Goal: Information Seeking & Learning: Check status

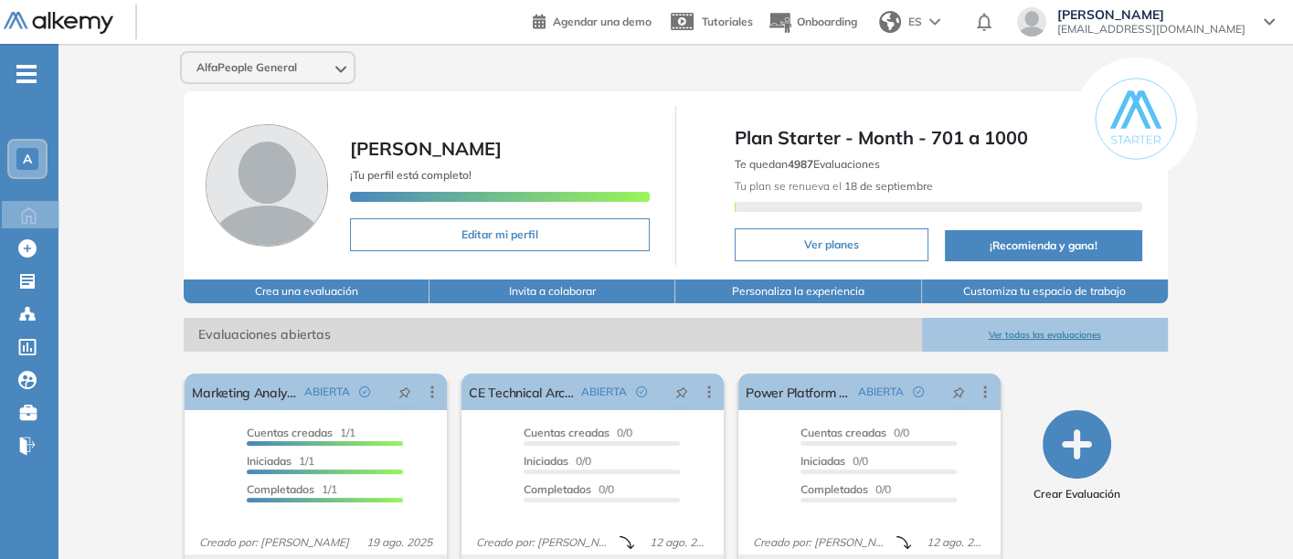
click at [1054, 329] on button "Ver todas las evaluaciones" at bounding box center [1045, 335] width 246 height 34
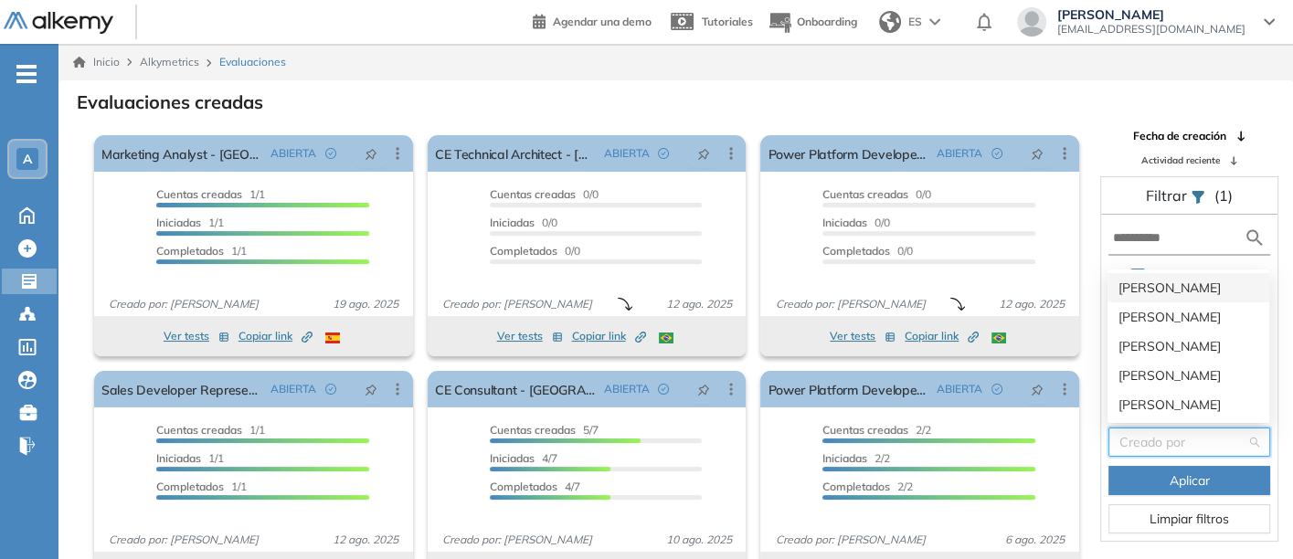
click at [1149, 436] on input "search" at bounding box center [1182, 442] width 127 height 27
click at [1148, 344] on div "[PERSON_NAME]" at bounding box center [1188, 346] width 140 height 20
click at [1148, 344] on body "Perfil Todos los espacios Todos los espacios A Home Home Alkymetrics Alkymetric…" at bounding box center [646, 279] width 1293 height 559
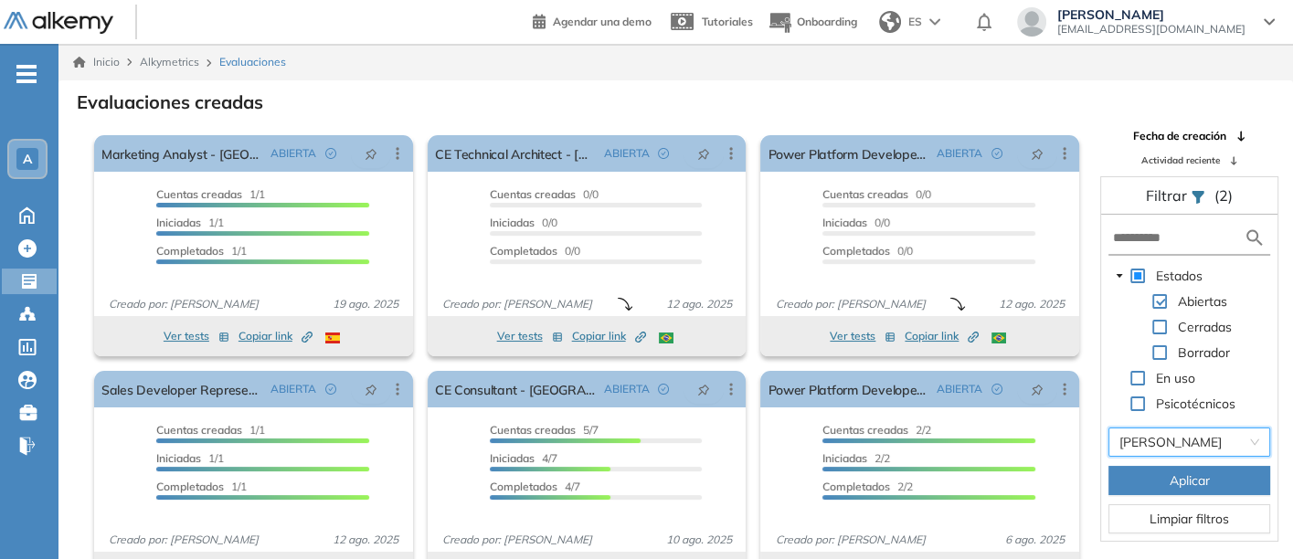
scroll to position [44, 0]
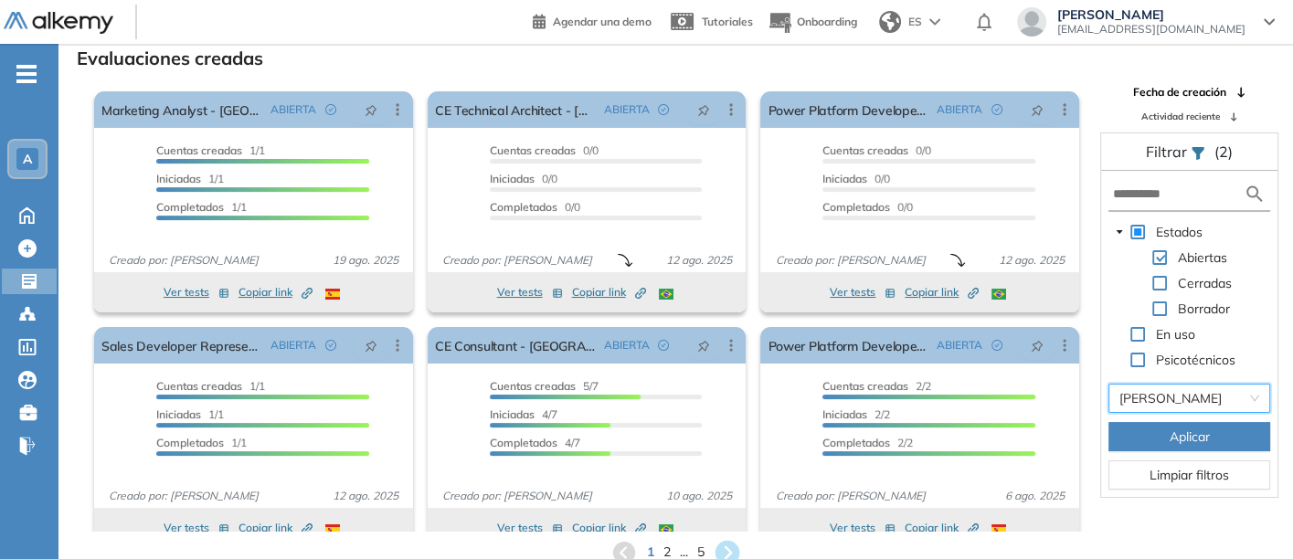
click at [726, 541] on icon at bounding box center [727, 552] width 25 height 25
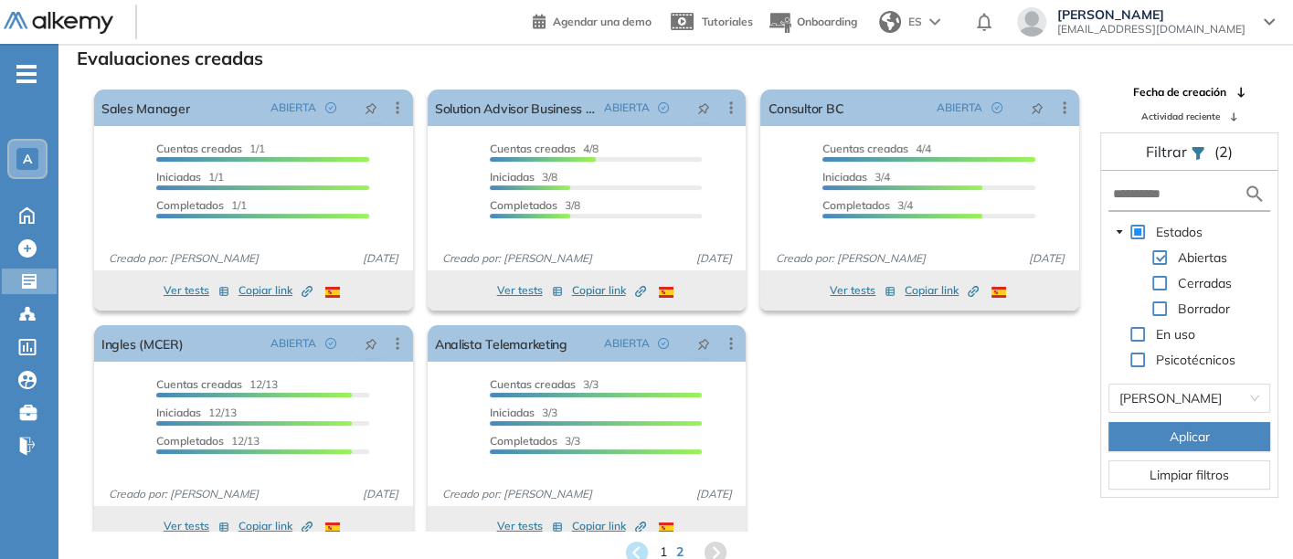
scroll to position [0, 0]
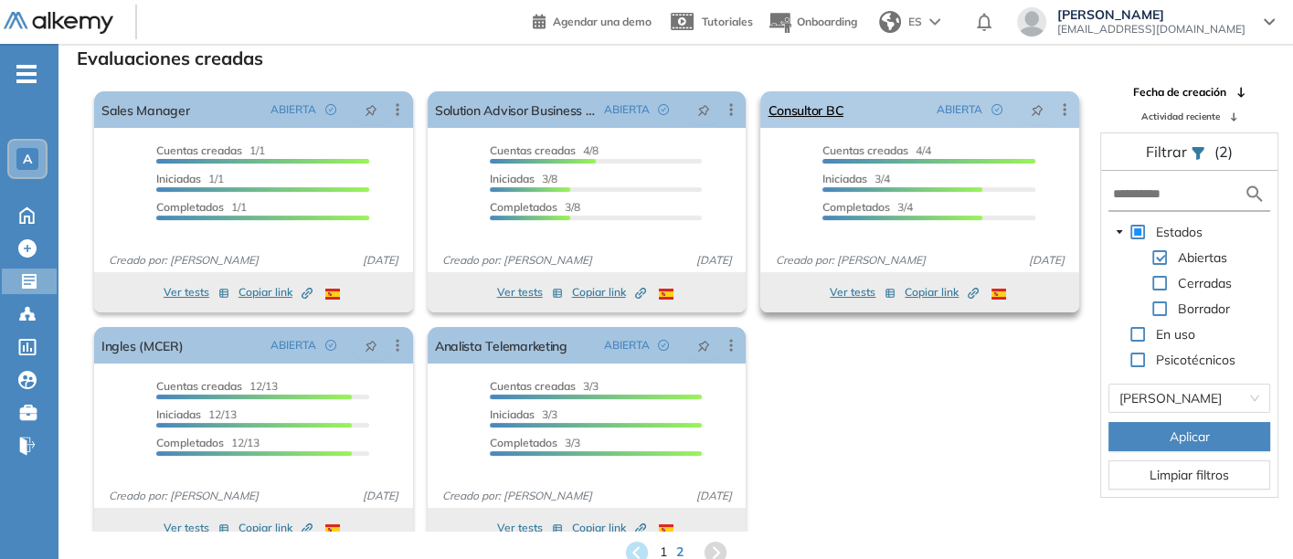
click at [1071, 93] on div "El proctoring será activado ¡Importante!: Los usuarios que ya realizaron la eva…" at bounding box center [920, 202] width 334 height 236
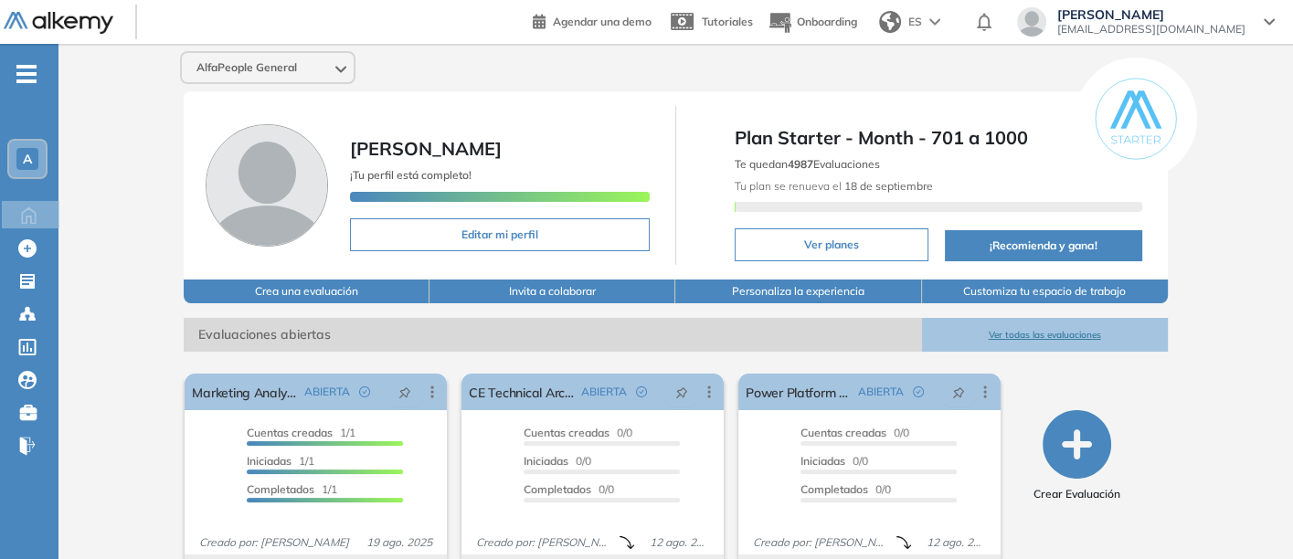
click at [1021, 327] on button "Ver todas las evaluaciones" at bounding box center [1045, 335] width 246 height 34
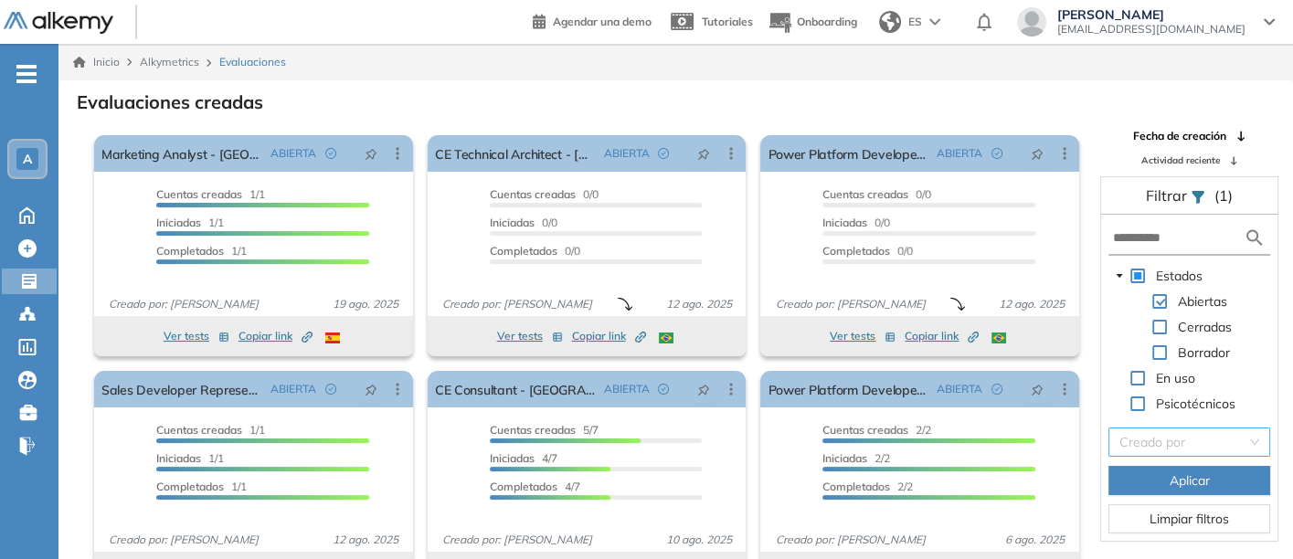
click at [1136, 441] on input "search" at bounding box center [1182, 442] width 127 height 27
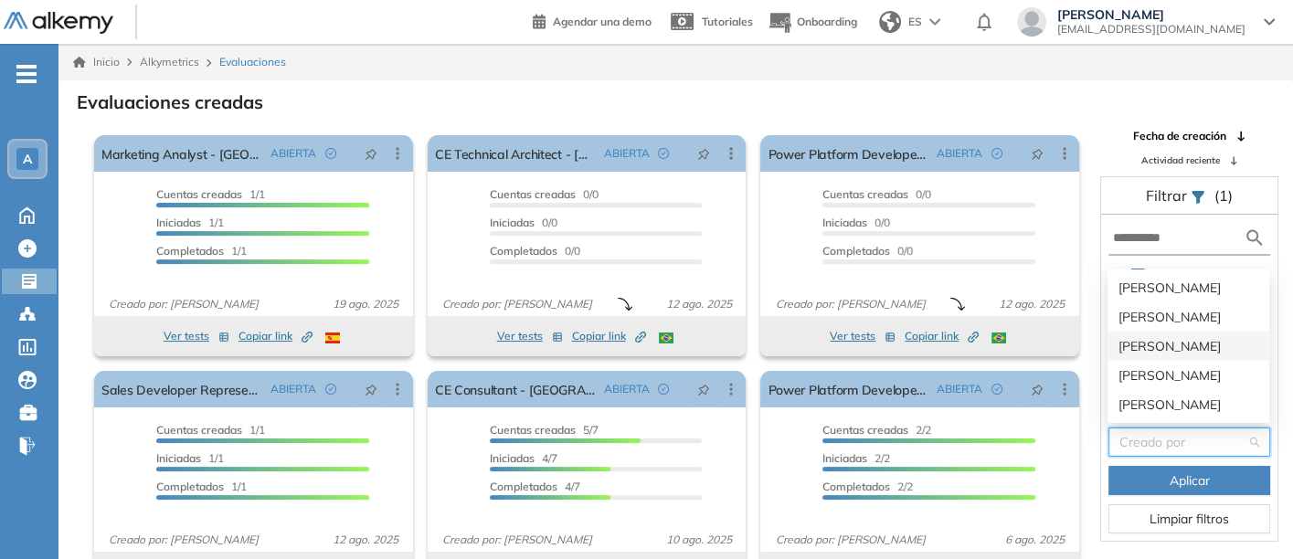
click at [1128, 336] on div "[PERSON_NAME]" at bounding box center [1188, 346] width 140 height 20
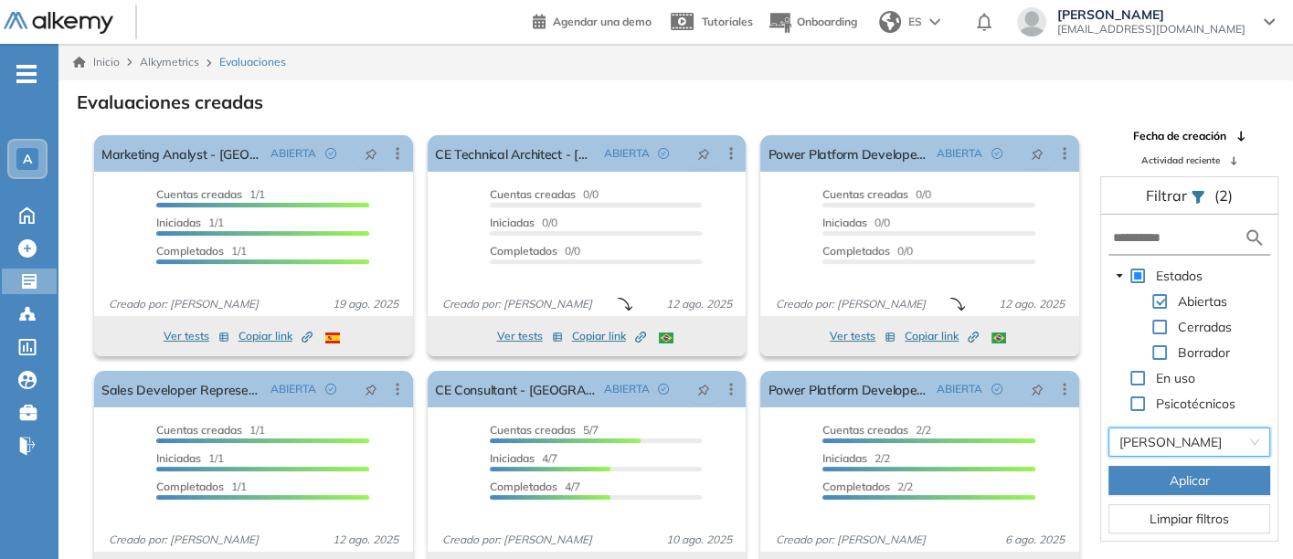
click at [1171, 473] on span "Aplicar" at bounding box center [1190, 481] width 40 height 20
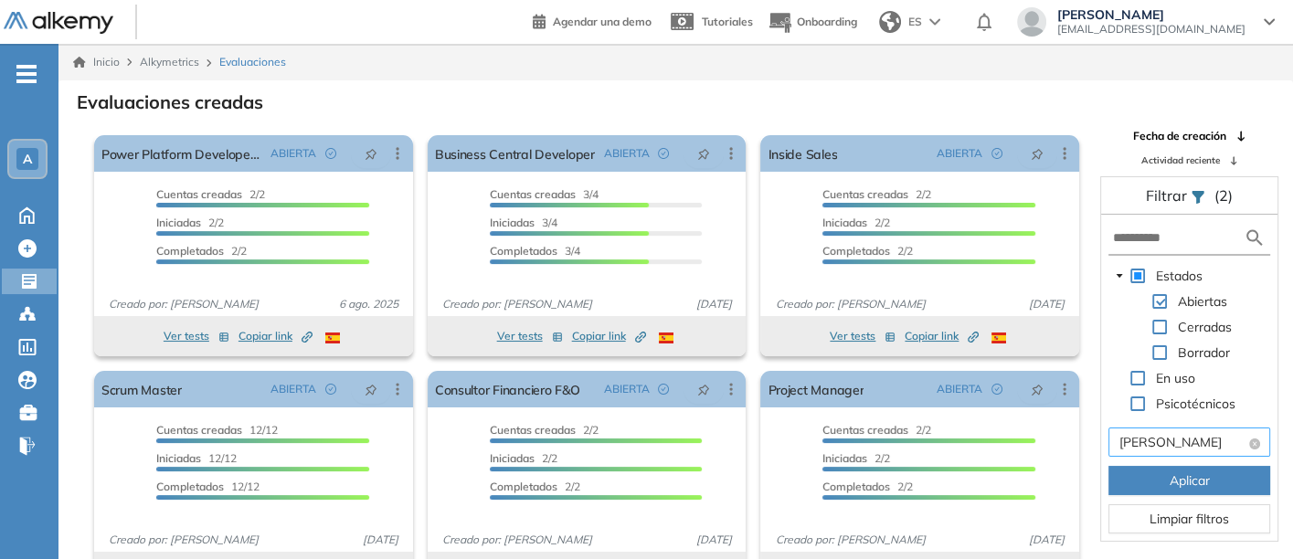
click at [1177, 445] on span "[PERSON_NAME]" at bounding box center [1189, 442] width 140 height 27
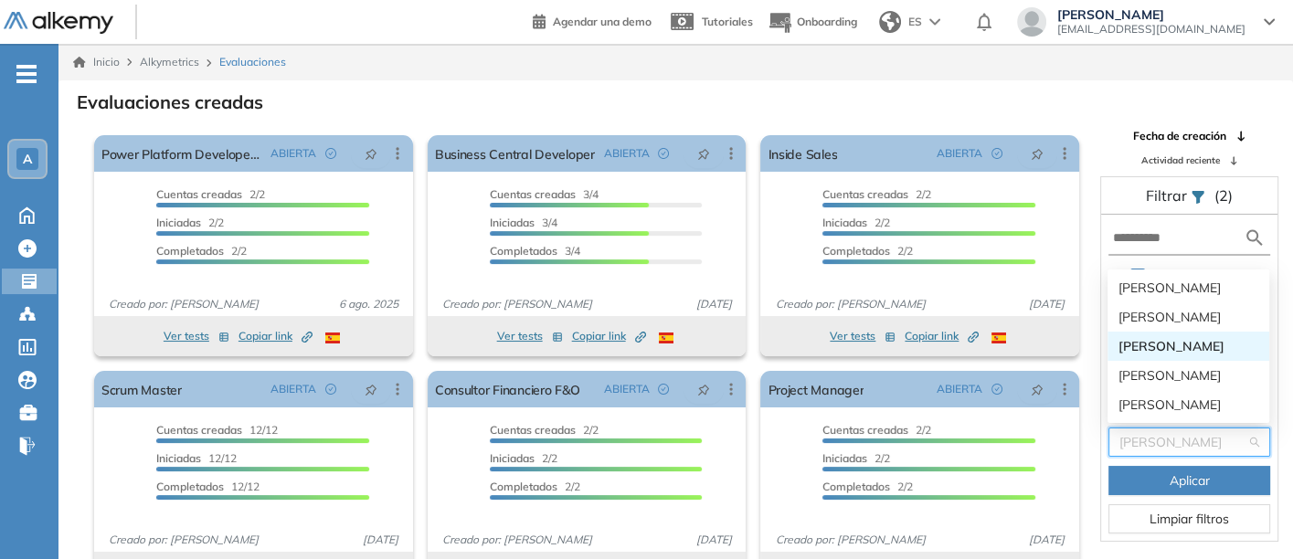
click at [1176, 342] on div "[PERSON_NAME]" at bounding box center [1188, 346] width 140 height 20
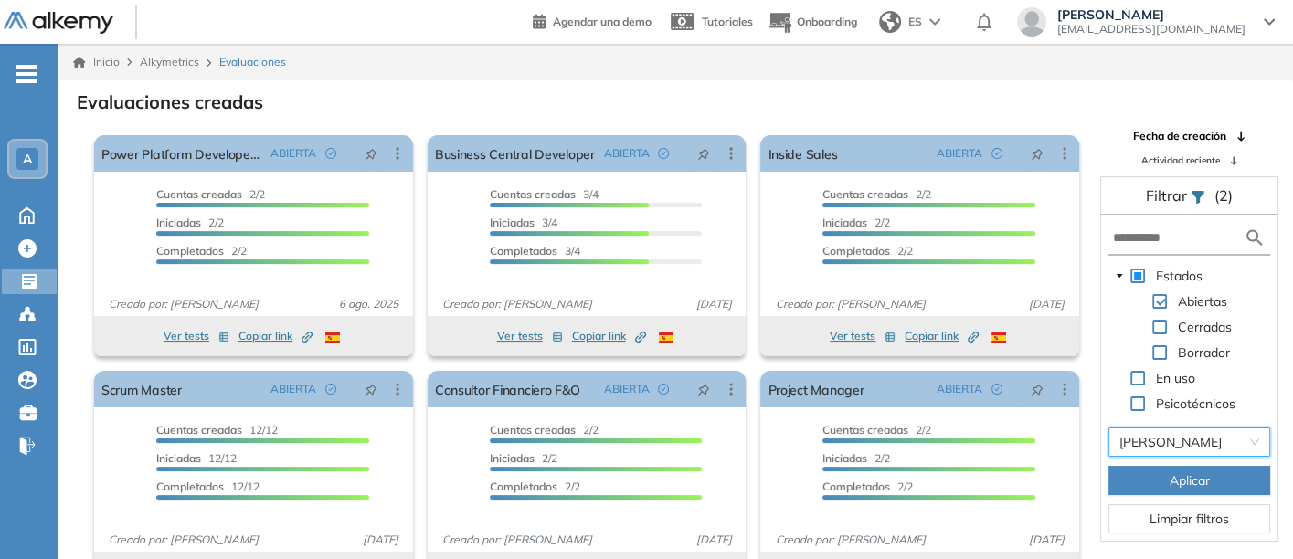
click at [1198, 476] on span "Aplicar" at bounding box center [1190, 481] width 40 height 20
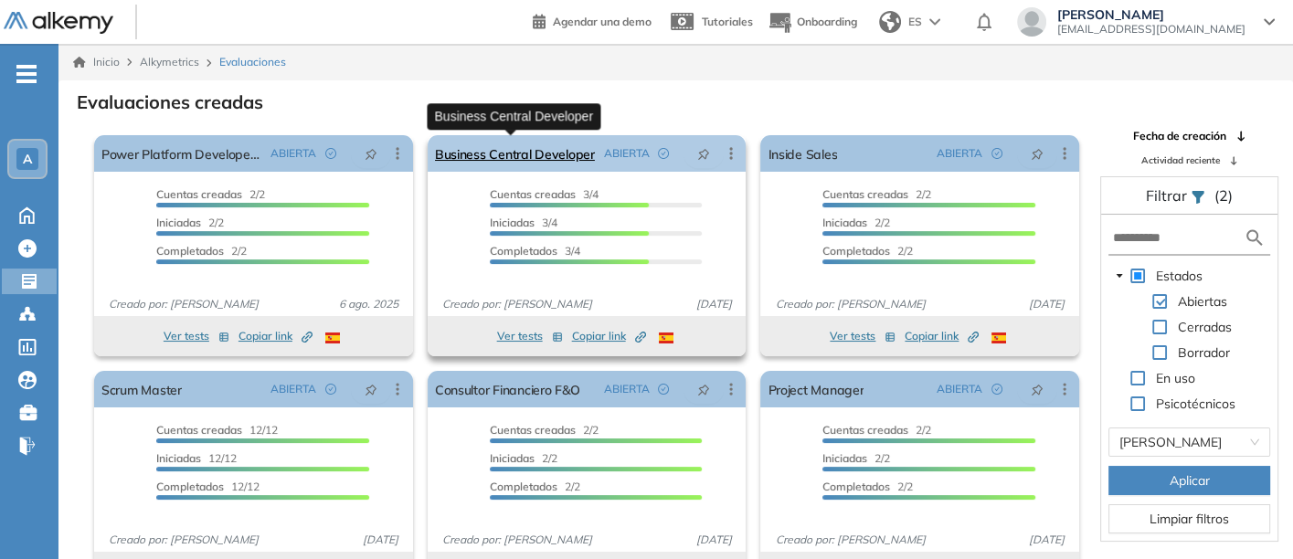
click at [494, 150] on link "Business Central Developer" at bounding box center [515, 153] width 160 height 37
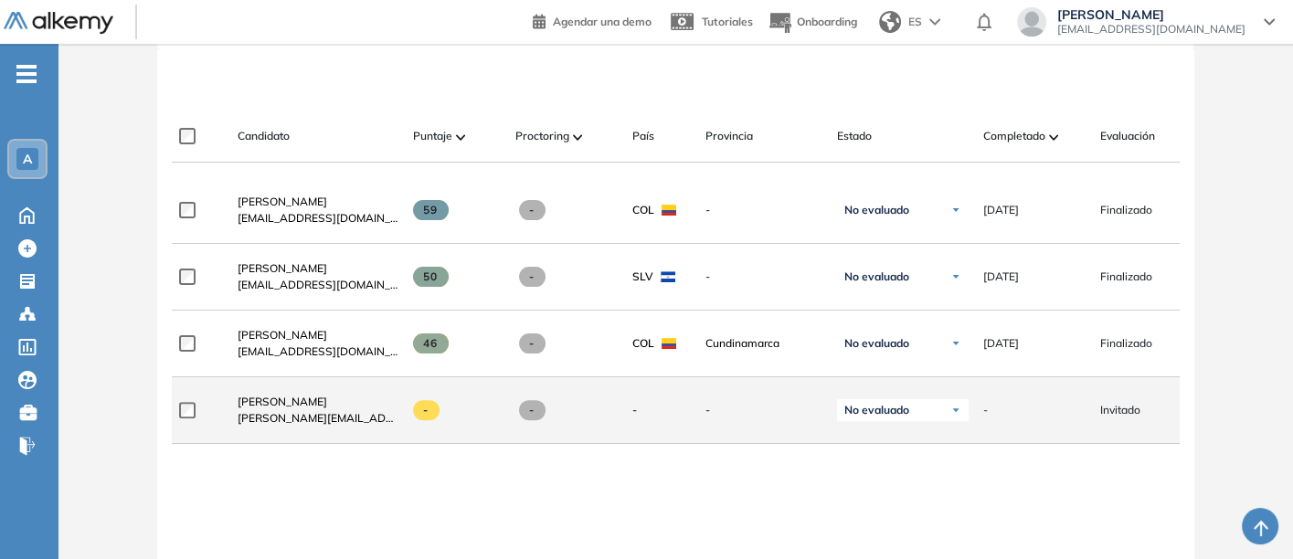
scroll to position [609, 0]
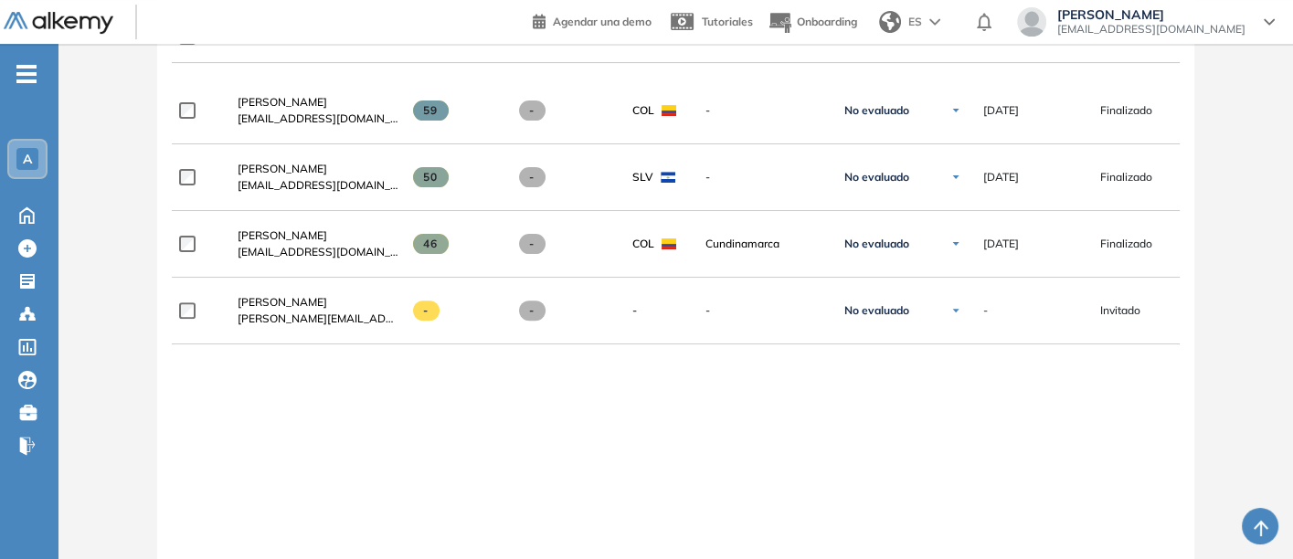
click at [269, 168] on span "Walter Antonio Chavarría Godoy" at bounding box center [283, 169] width 90 height 14
click at [269, 168] on div "¿No permitir descargar certificado y ver resultados? Ya no podrán descargar el …" at bounding box center [675, 68] width 1234 height 1267
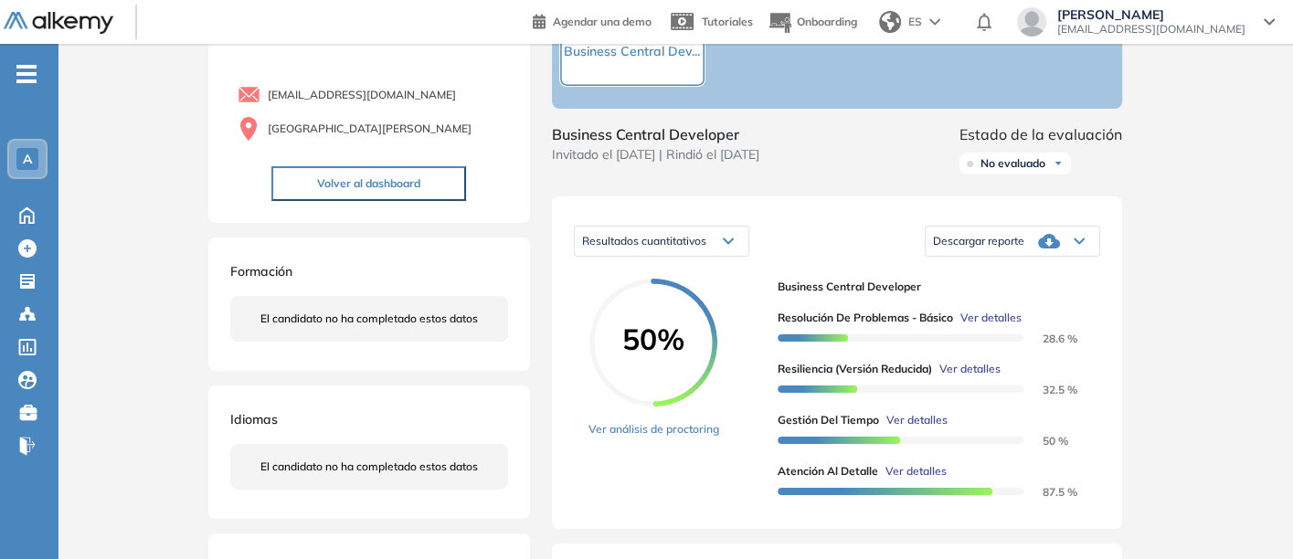
scroll to position [203, 0]
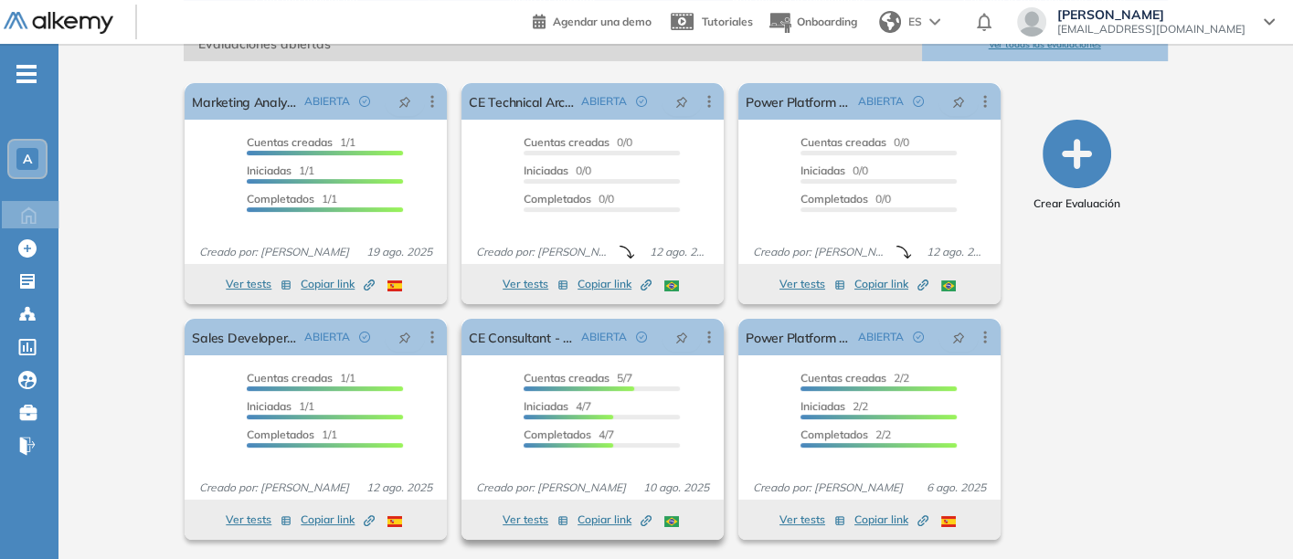
scroll to position [189, 0]
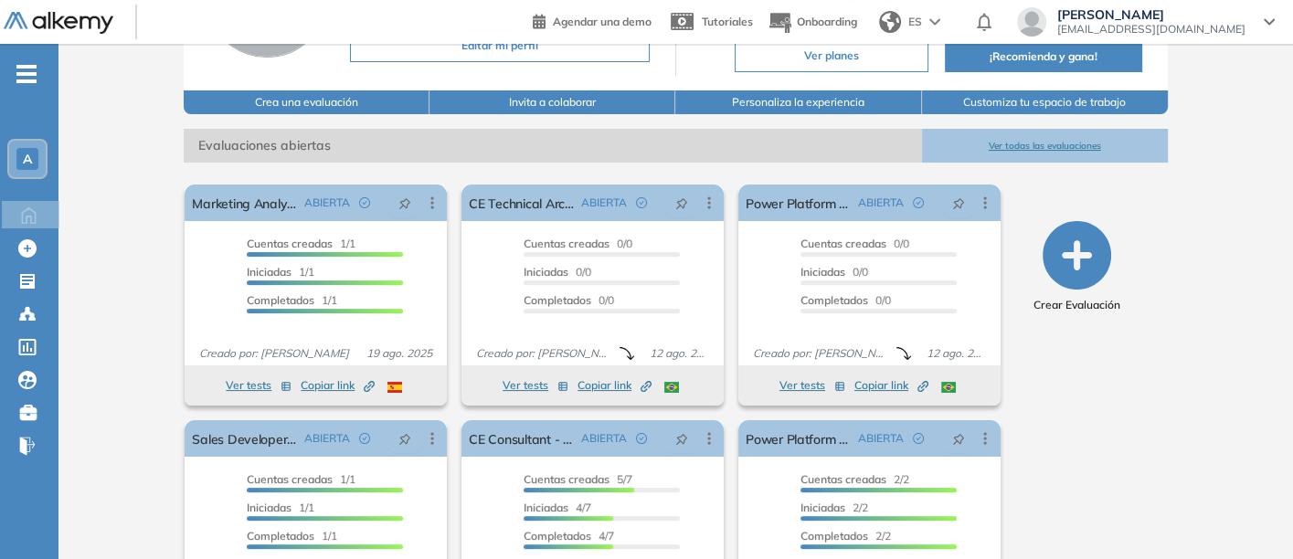
click at [1041, 137] on button "Ver todas las evaluaciones" at bounding box center [1045, 146] width 246 height 34
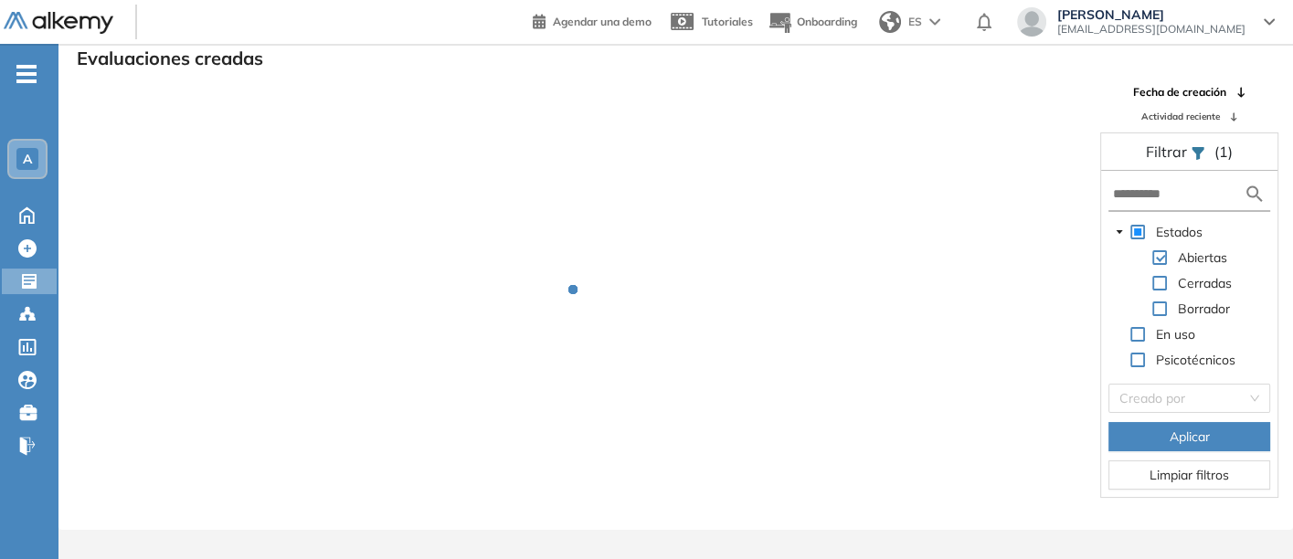
scroll to position [44, 0]
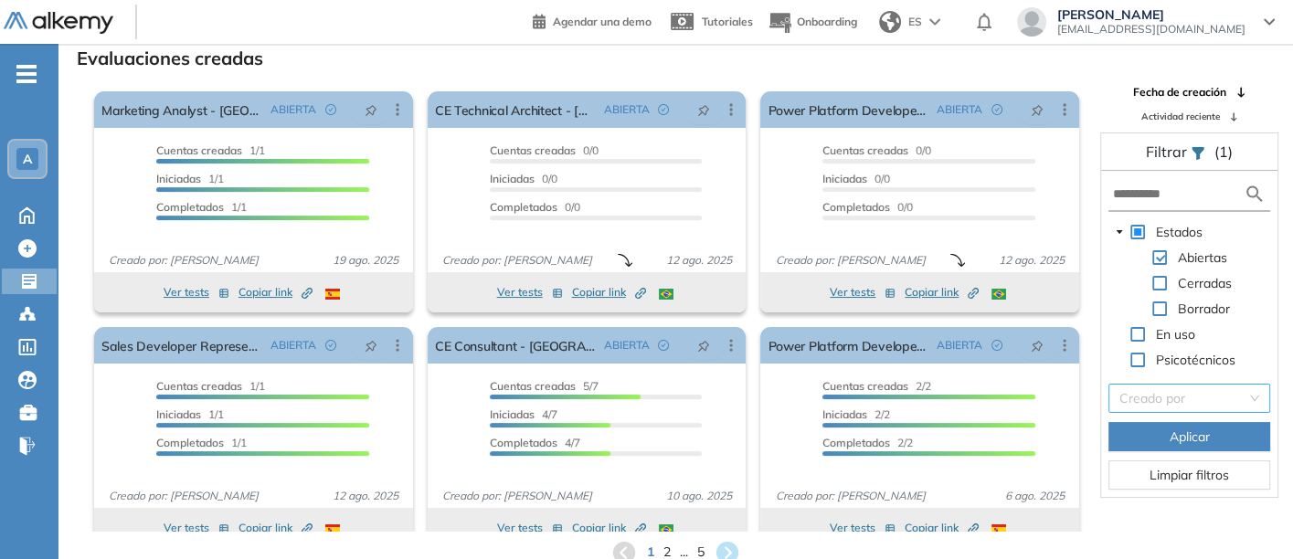
click at [1146, 395] on input "search" at bounding box center [1182, 398] width 127 height 27
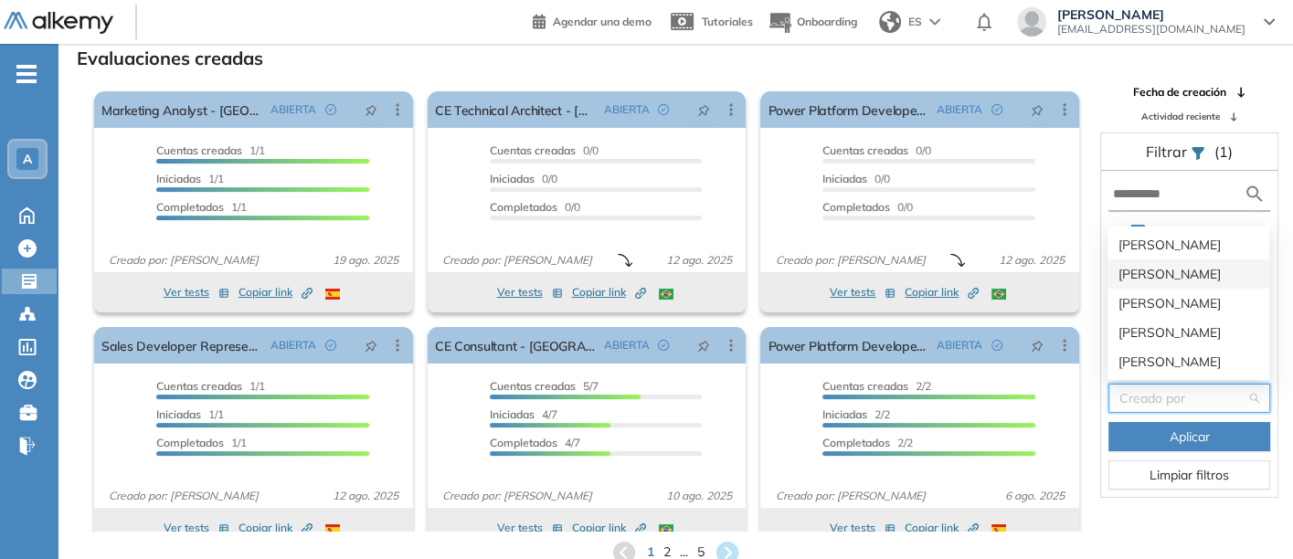
click at [1144, 268] on div "[PERSON_NAME]" at bounding box center [1188, 274] width 140 height 20
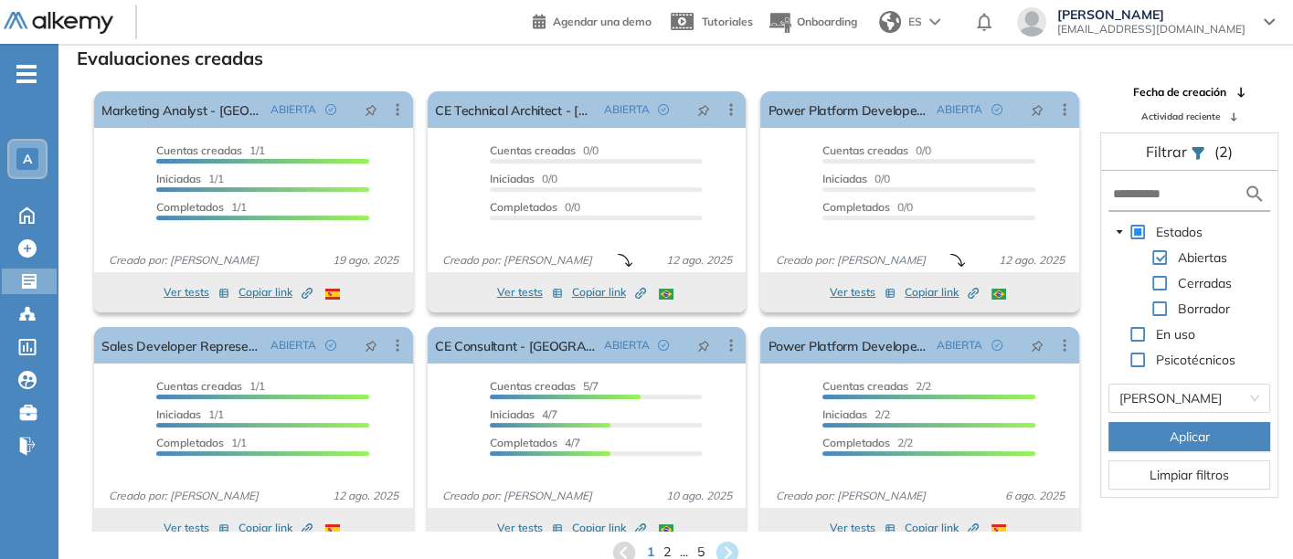
click at [1181, 427] on span "Aplicar" at bounding box center [1190, 437] width 40 height 20
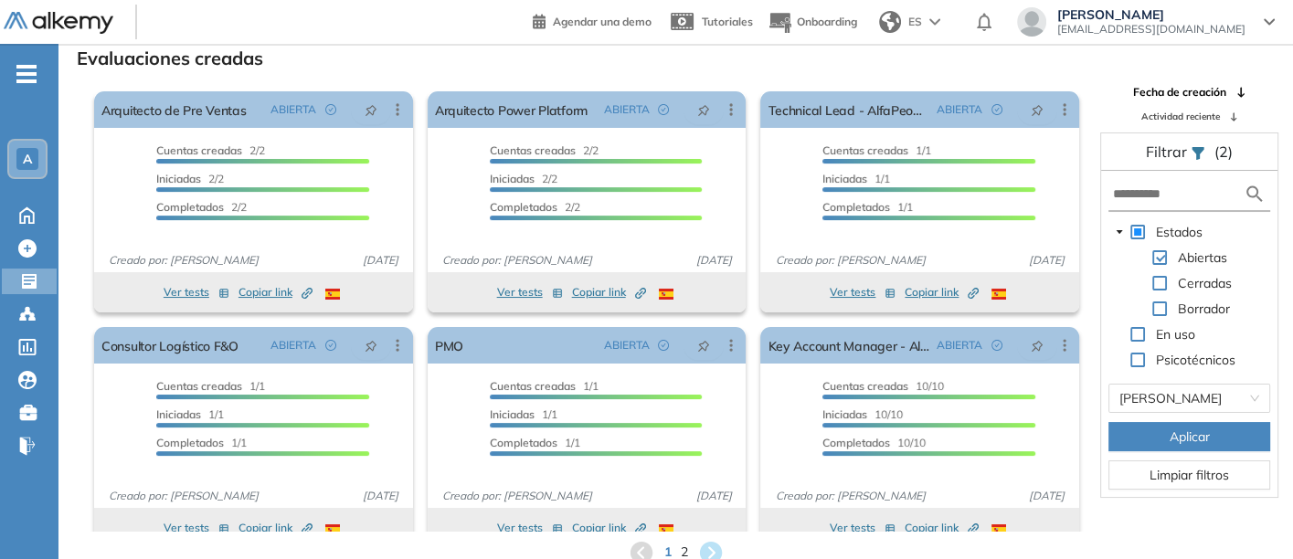
click at [1167, 527] on div "Fecha de creación Actividad reciente Filtrar (2) Estados Abiertas Cerradas Borr…" at bounding box center [1189, 308] width 206 height 448
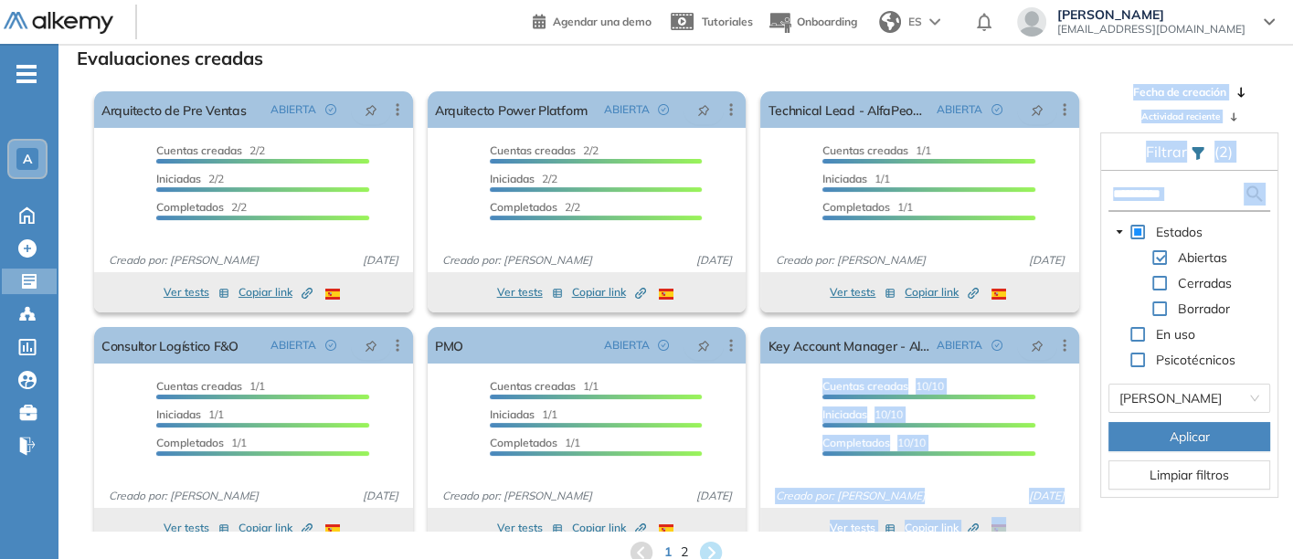
drag, startPoint x: 1079, startPoint y: 383, endPoint x: 1088, endPoint y: 480, distance: 97.3
click at [1088, 480] on div "El proctoring será activado ¡Importante!: Los usuarios que ya realizaron la eva…" at bounding box center [675, 308] width 1233 height 448
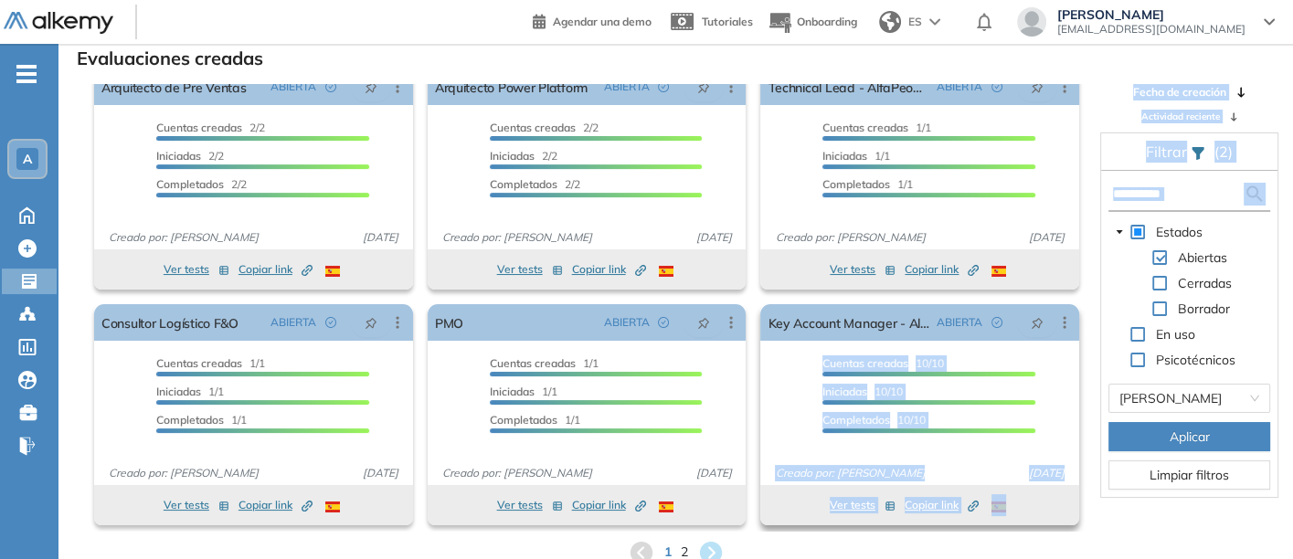
drag, startPoint x: 1078, startPoint y: 389, endPoint x: 980, endPoint y: 466, distance: 125.0
click at [1084, 472] on div "El proctoring será activado ¡Importante!: Los usuarios que ya realizaron la eva…" at bounding box center [587, 308] width 1000 height 448
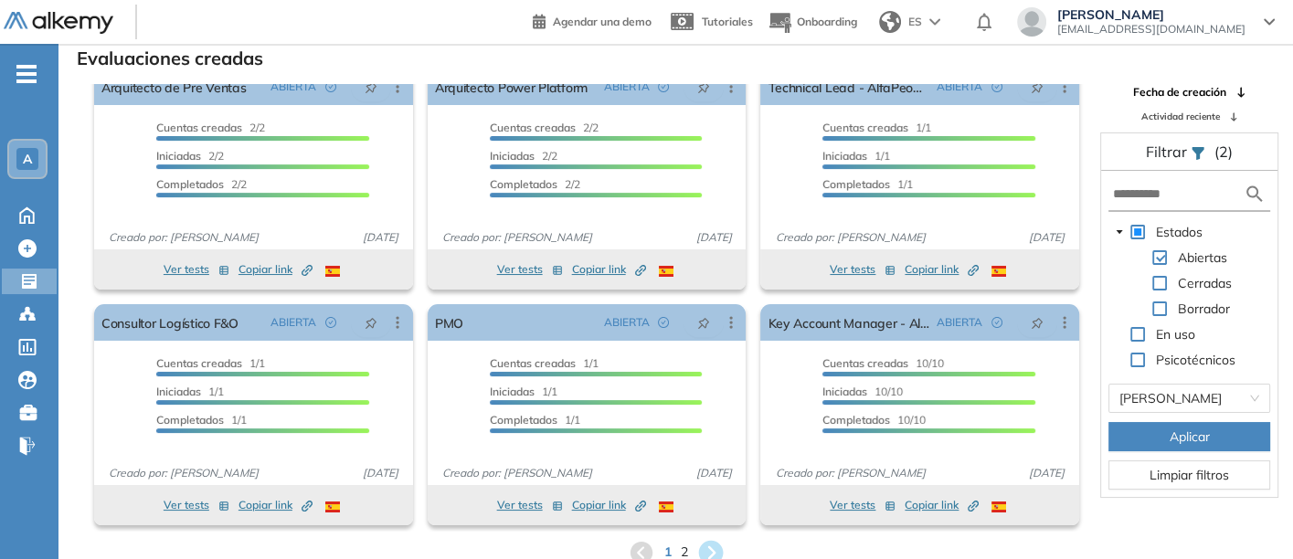
click at [704, 542] on icon at bounding box center [710, 552] width 25 height 25
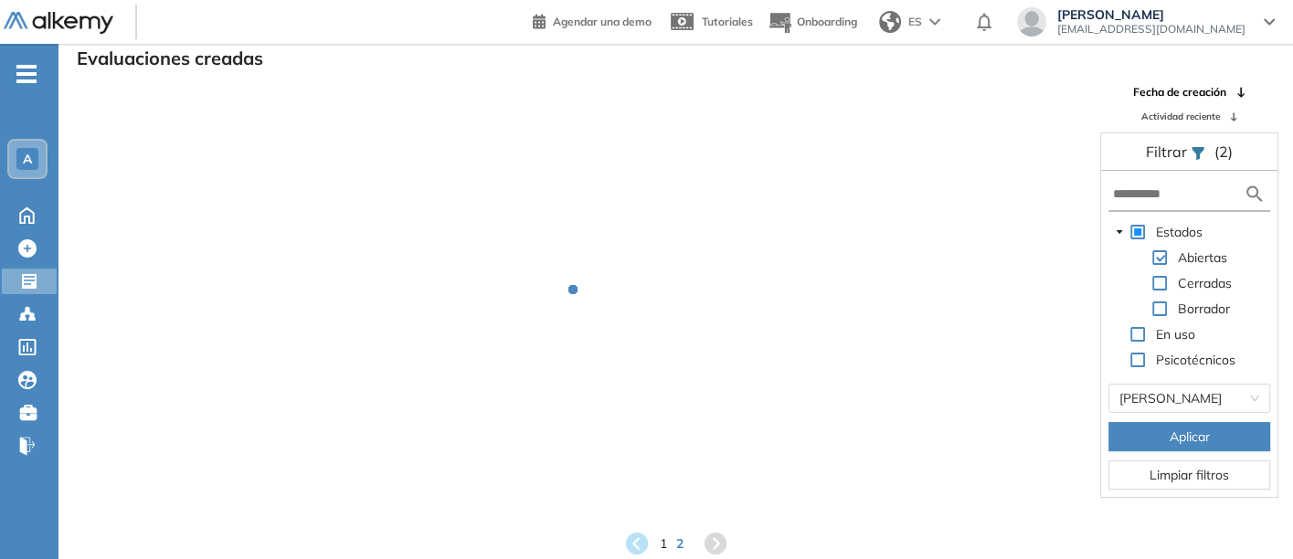
scroll to position [0, 0]
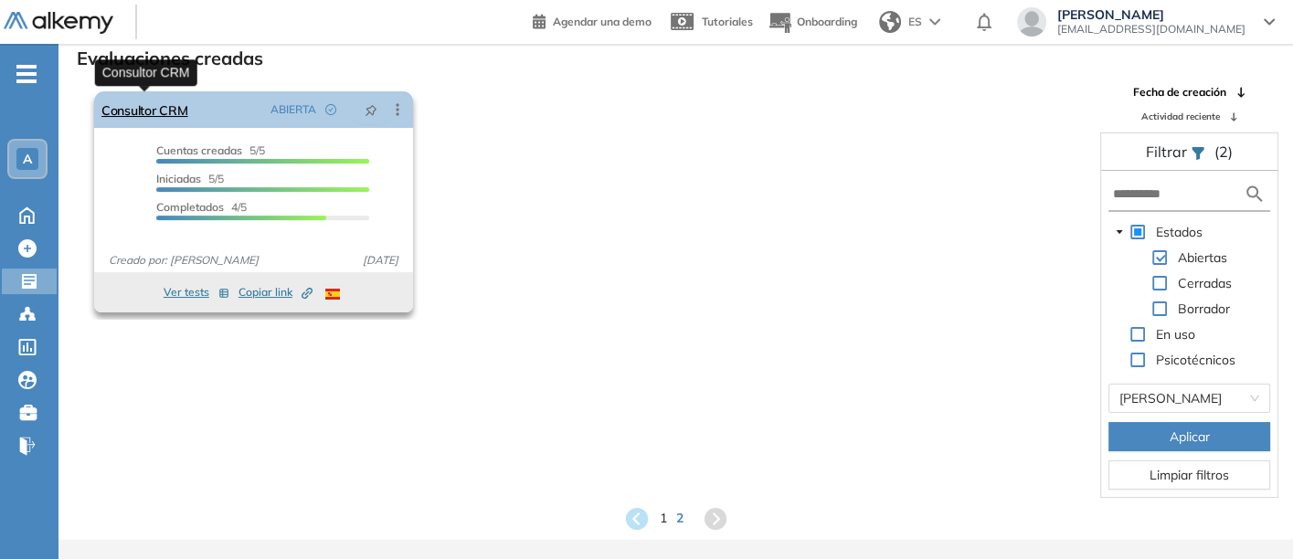
click at [127, 101] on link "Consultor CRM" at bounding box center [144, 109] width 87 height 37
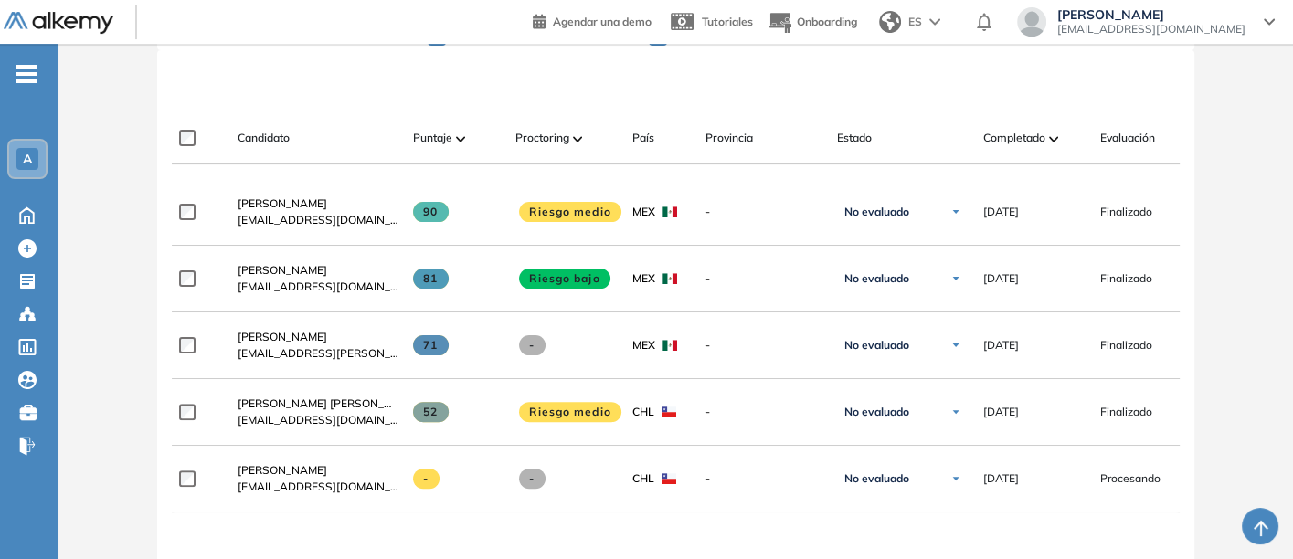
scroll to position [609, 0]
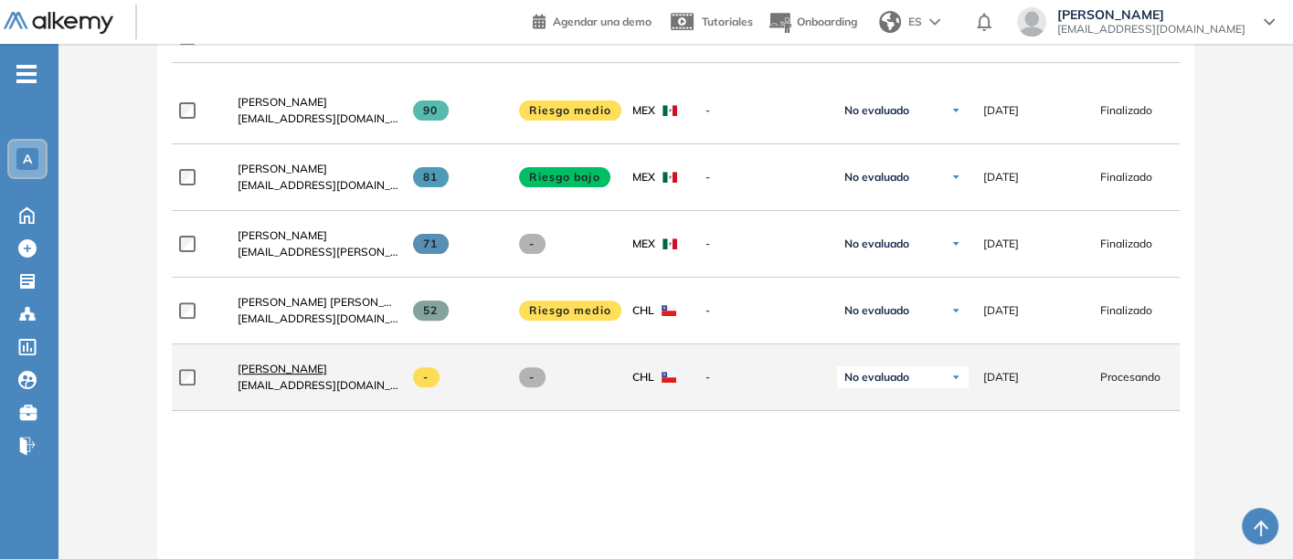
click at [273, 369] on span "[PERSON_NAME]" at bounding box center [283, 369] width 90 height 14
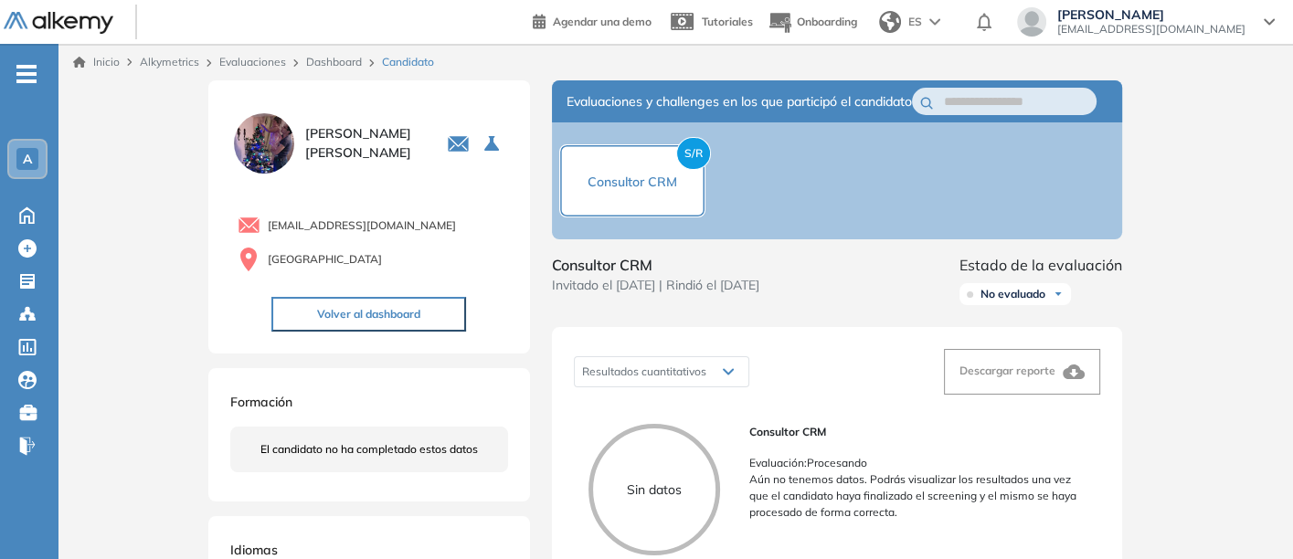
scroll to position [101, 0]
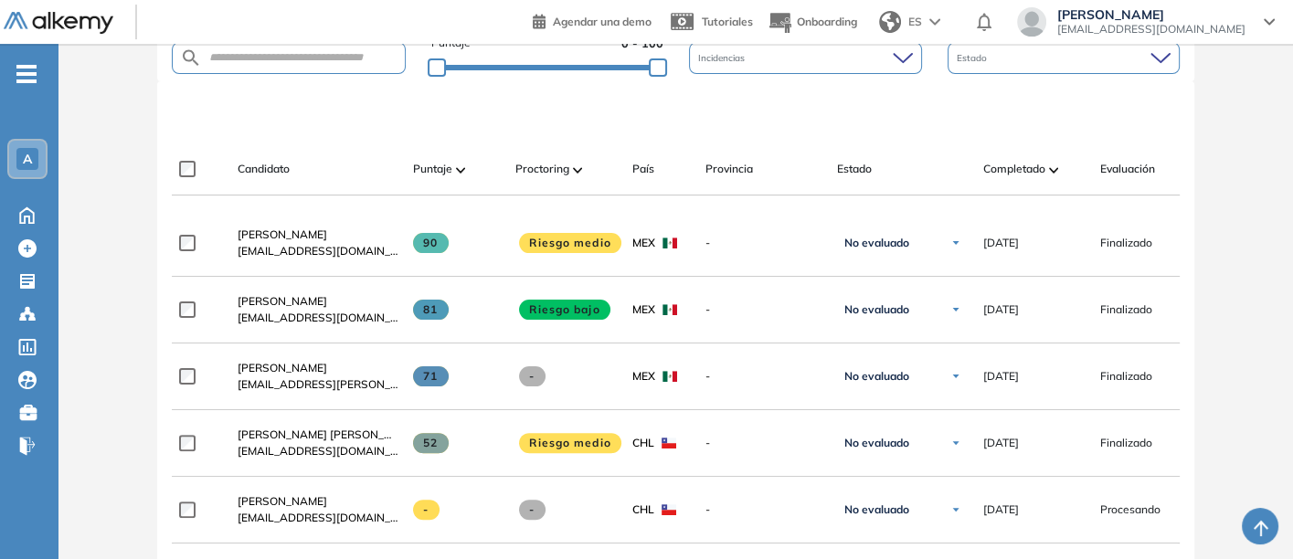
scroll to position [507, 0]
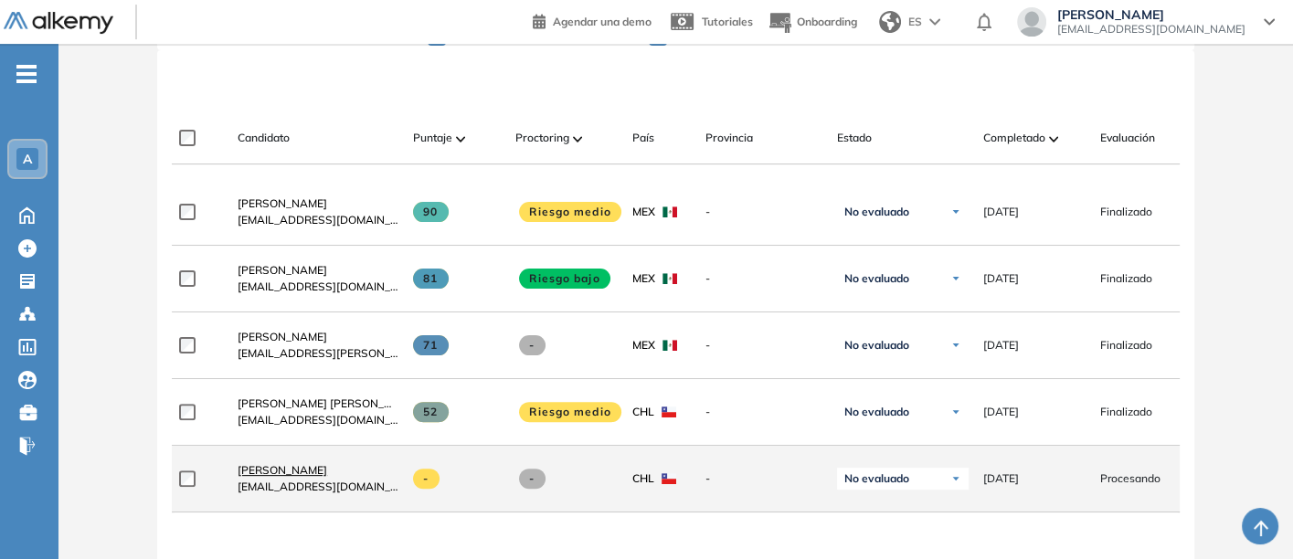
click at [266, 470] on span "[PERSON_NAME]" at bounding box center [283, 470] width 90 height 14
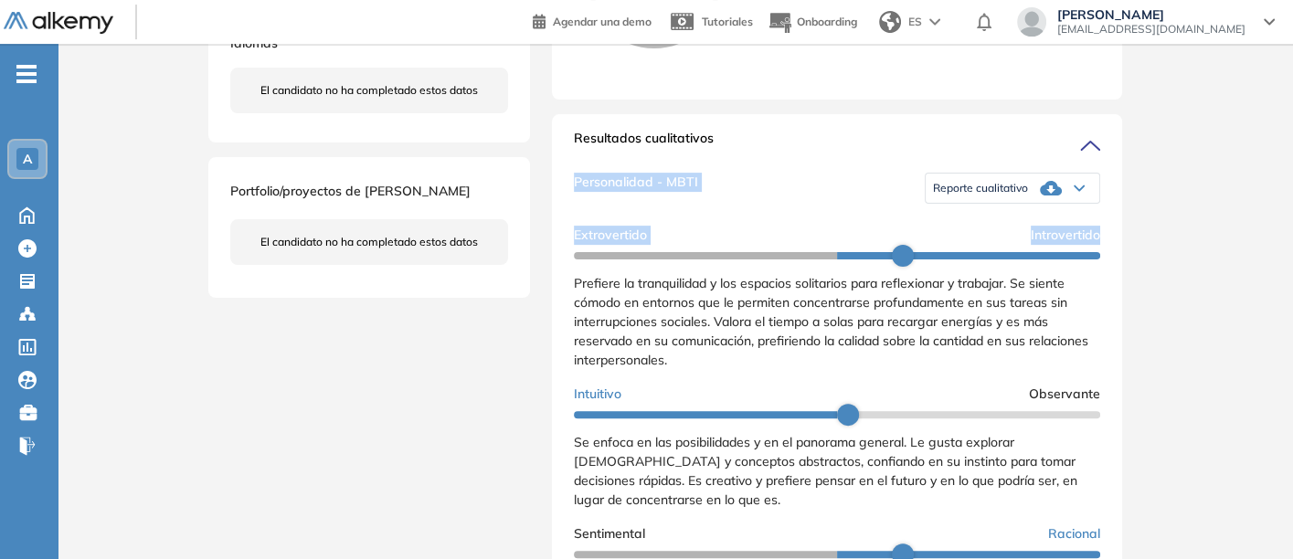
drag, startPoint x: 1292, startPoint y: 247, endPoint x: 1287, endPoint y: 161, distance: 86.0
click at [1287, 161] on div "Inicio Alkymetrics Evaluaciones Dashboard Candidato Duración : 00:00:00 Cantida…" at bounding box center [675, 360] width 1234 height 1647
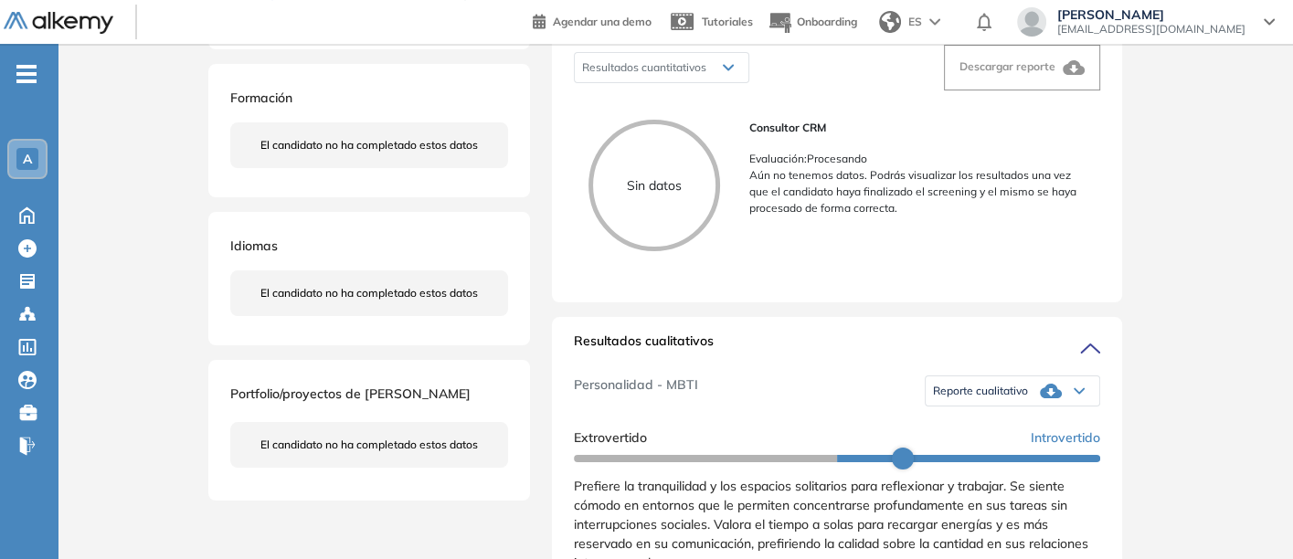
click at [850, 266] on div "Consultor CRM Evaluación : Procesando Aún no tenemos datos. Podrás visualizar l…" at bounding box center [917, 193] width 336 height 146
